Goal: Check status

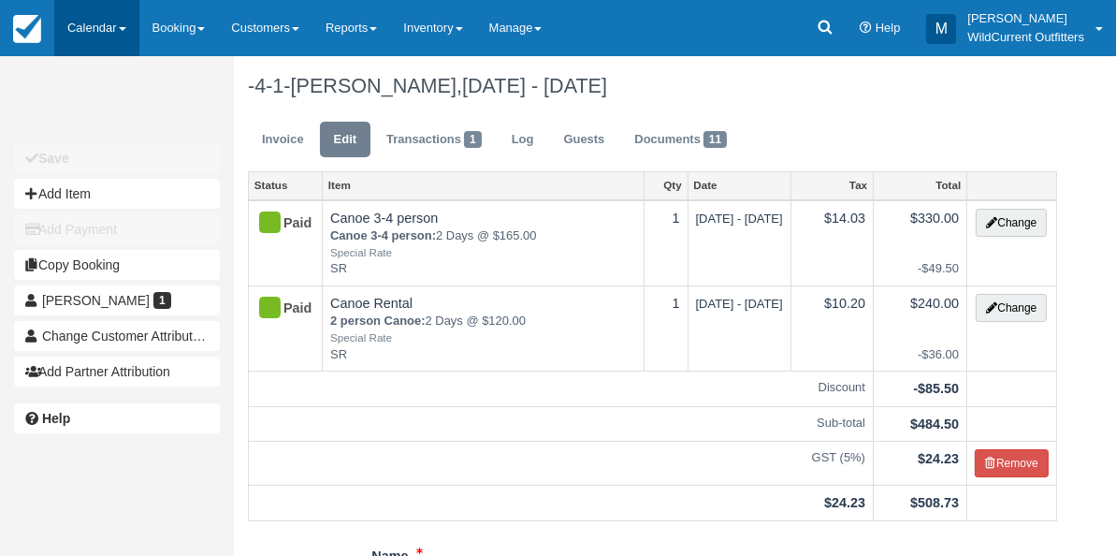
click at [68, 27] on link "Calendar" at bounding box center [96, 28] width 85 height 56
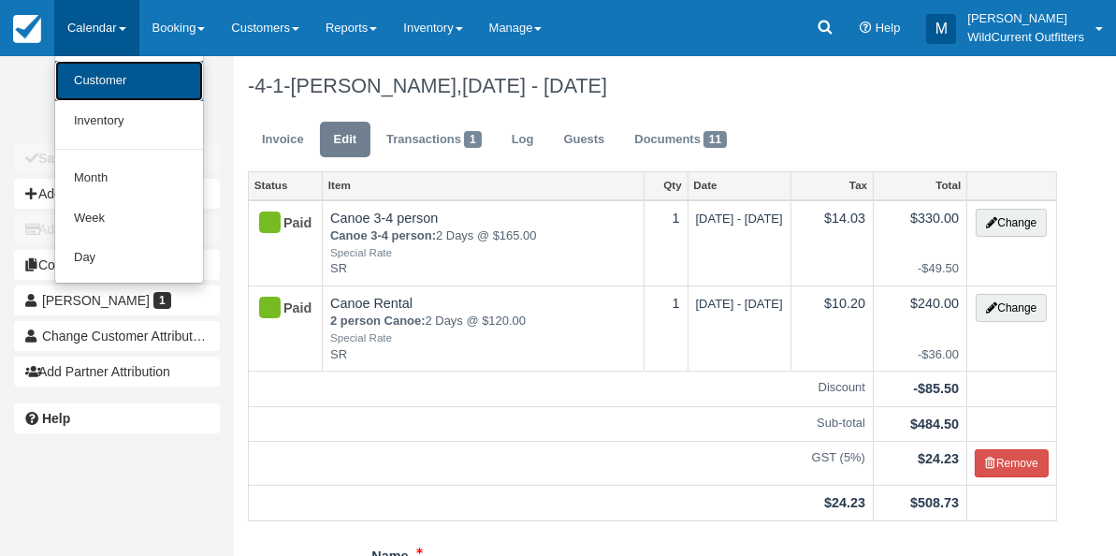
click at [83, 72] on link "Customer" at bounding box center [129, 81] width 148 height 40
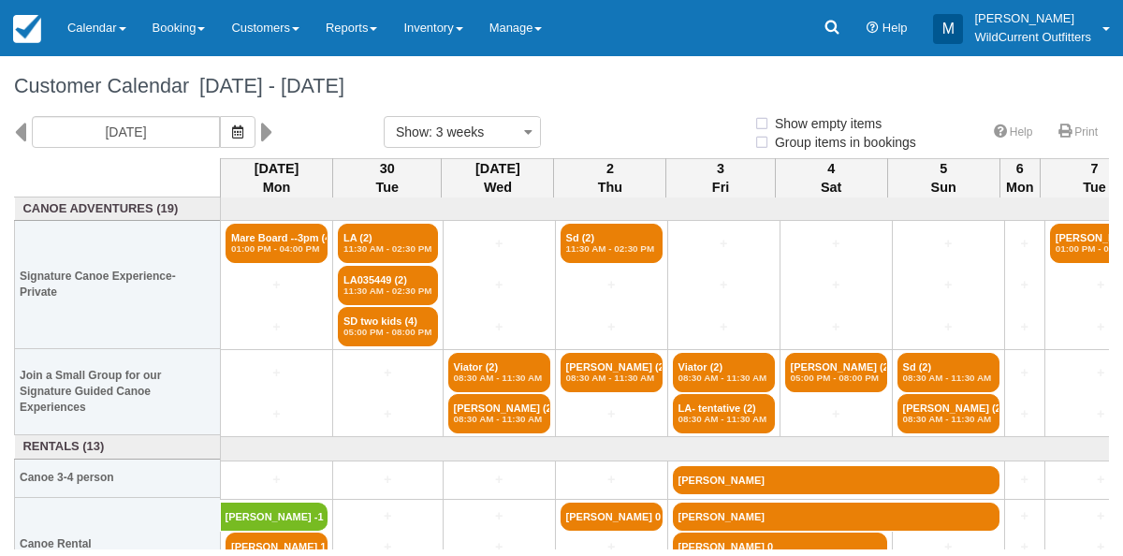
select select
click at [243, 130] on icon "button" at bounding box center [237, 131] width 11 height 13
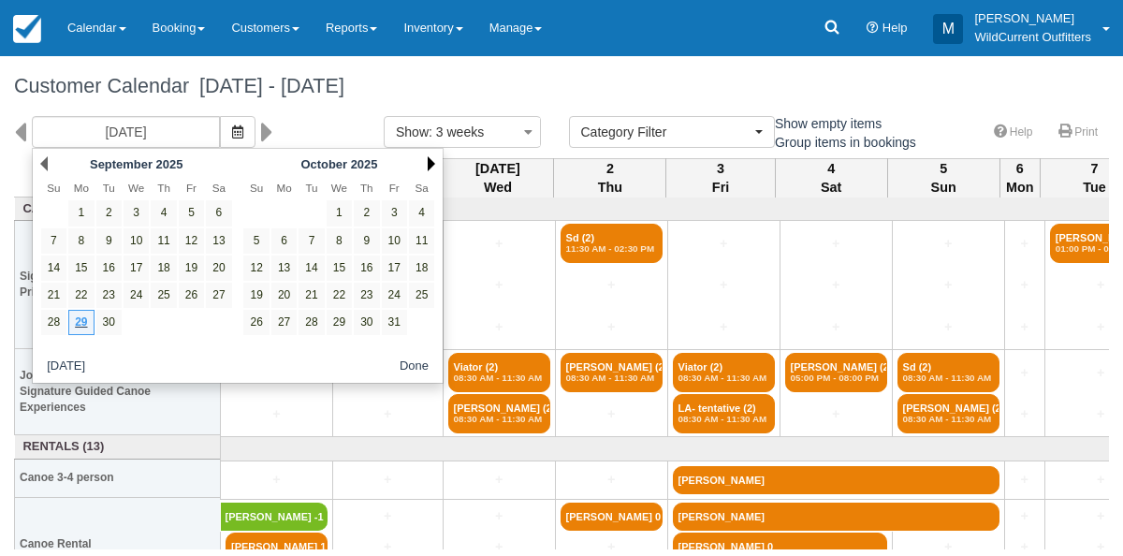
click at [429, 162] on link "Next" at bounding box center [431, 163] width 7 height 15
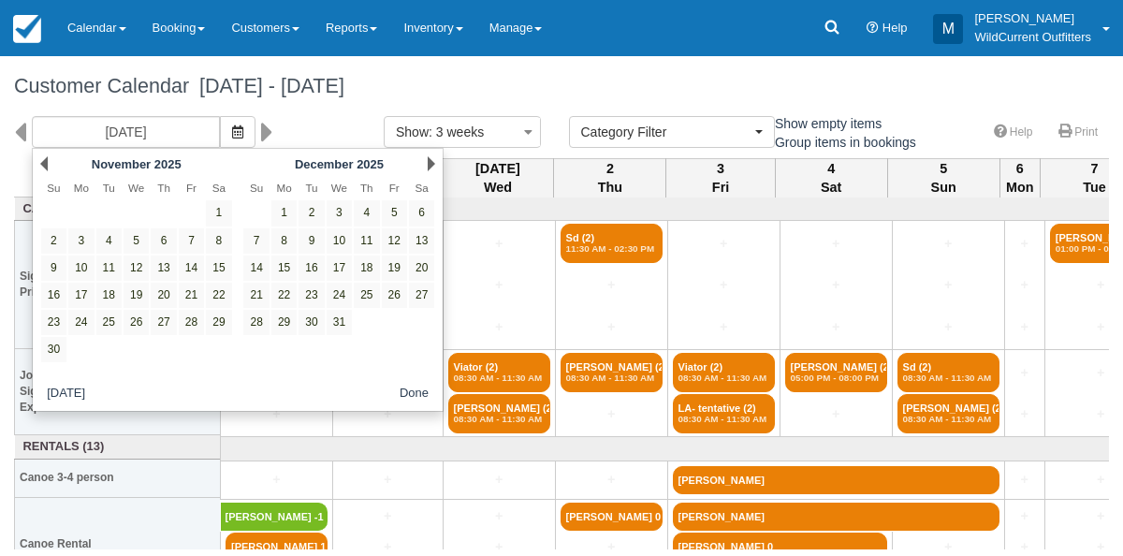
click at [429, 162] on link "Next" at bounding box center [431, 163] width 7 height 15
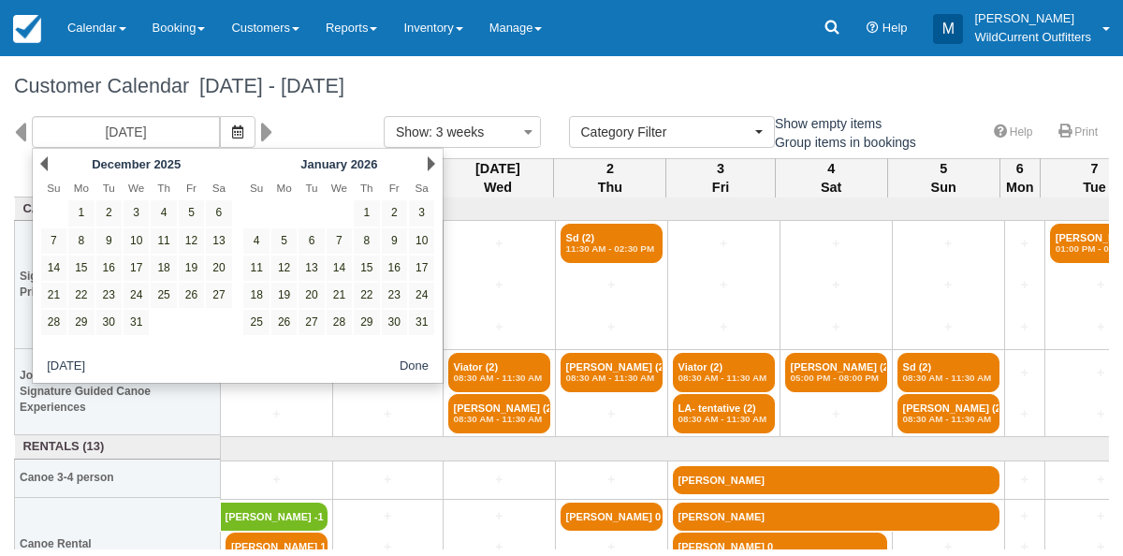
click at [429, 162] on link "Next" at bounding box center [431, 163] width 7 height 15
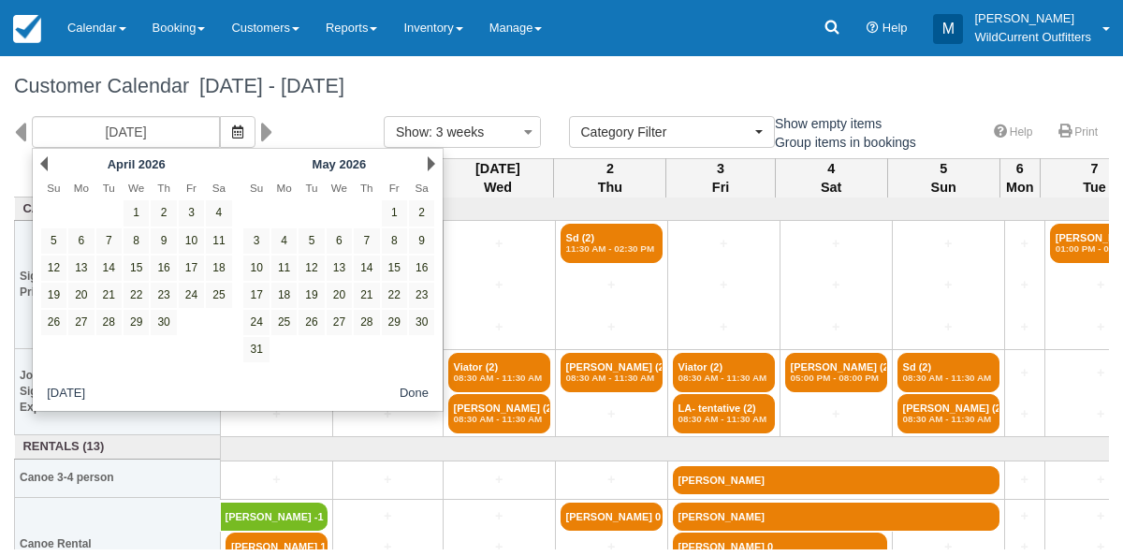
click at [429, 162] on link "Next" at bounding box center [431, 163] width 7 height 15
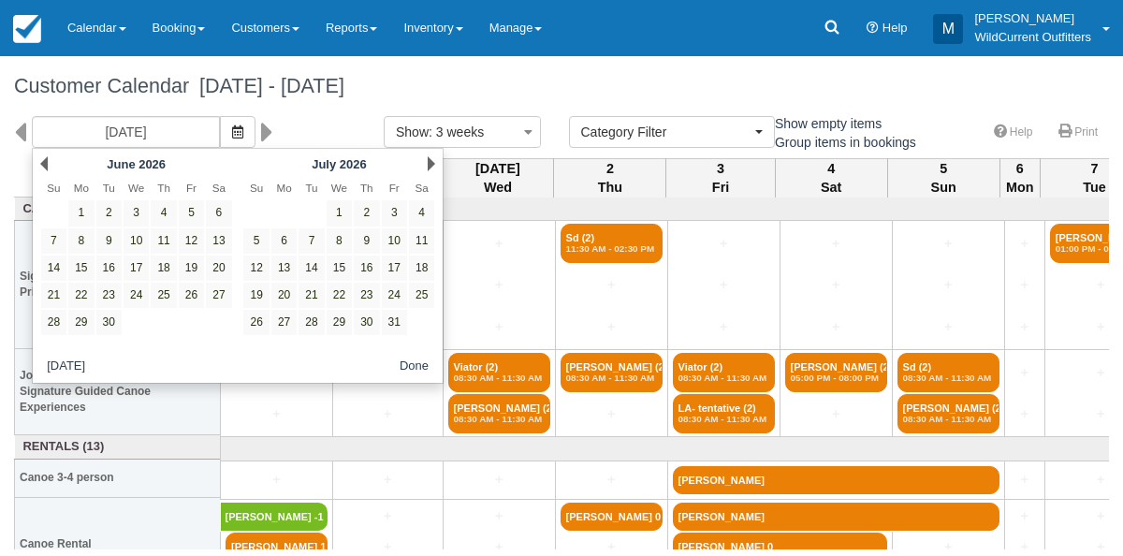
click at [429, 162] on link "Next" at bounding box center [431, 163] width 7 height 15
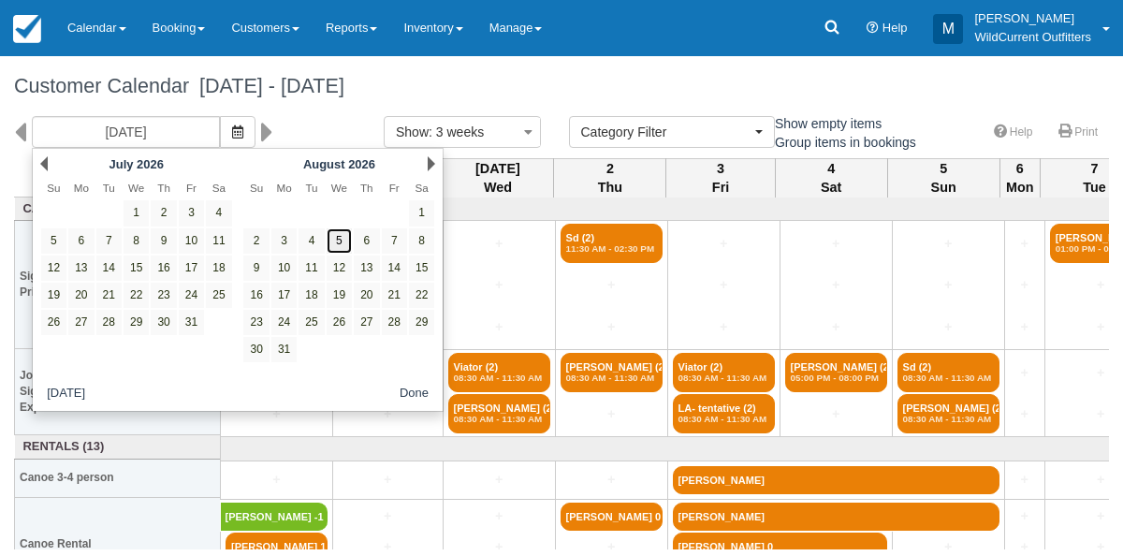
click at [338, 231] on link "5" at bounding box center [339, 240] width 25 height 25
type input "[DATE]"
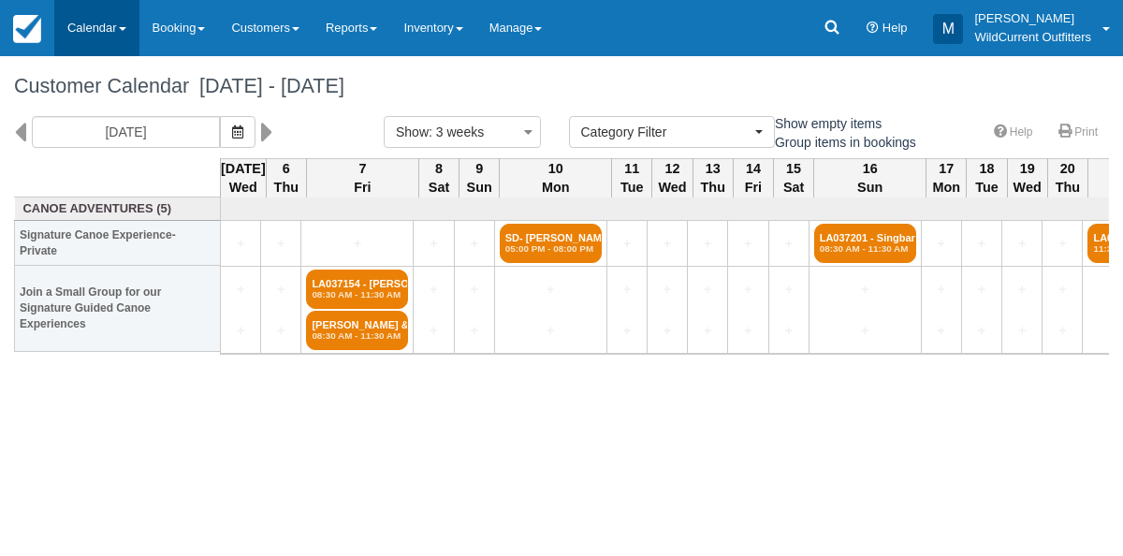
click at [75, 21] on link "Calendar" at bounding box center [96, 28] width 85 height 56
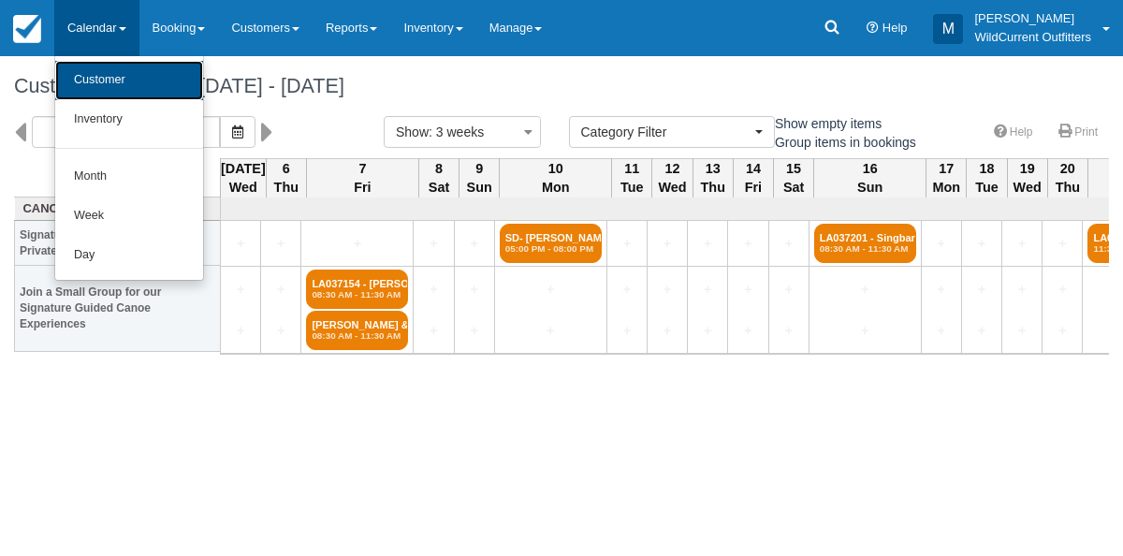
click at [79, 65] on link "Customer" at bounding box center [129, 80] width 148 height 39
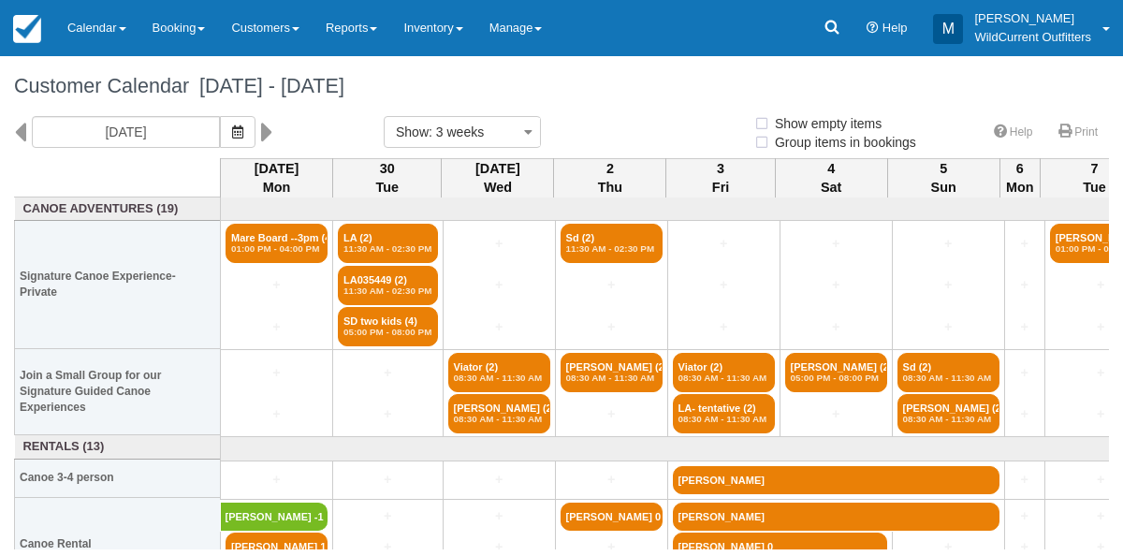
select select
